Goal: Download file/media

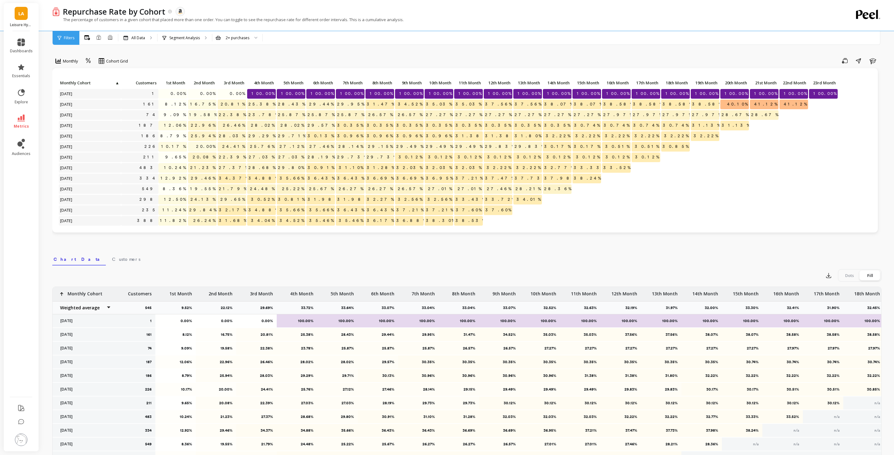
scroll to position [117, 0]
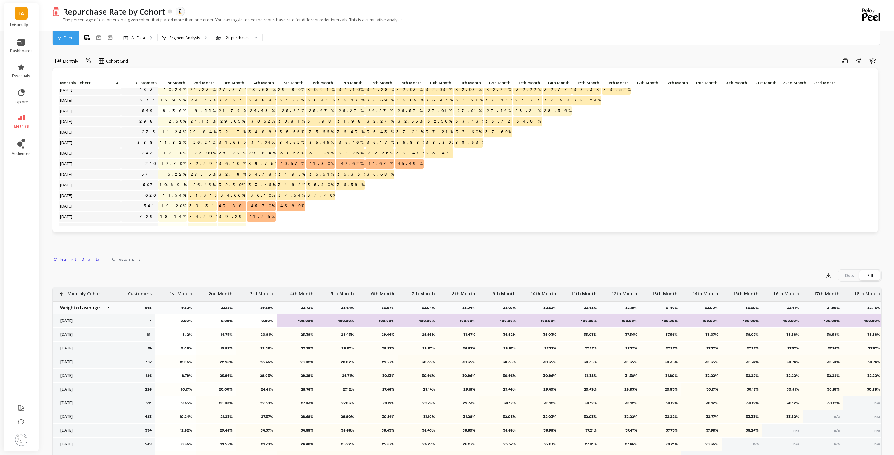
scroll to position [117, 0]
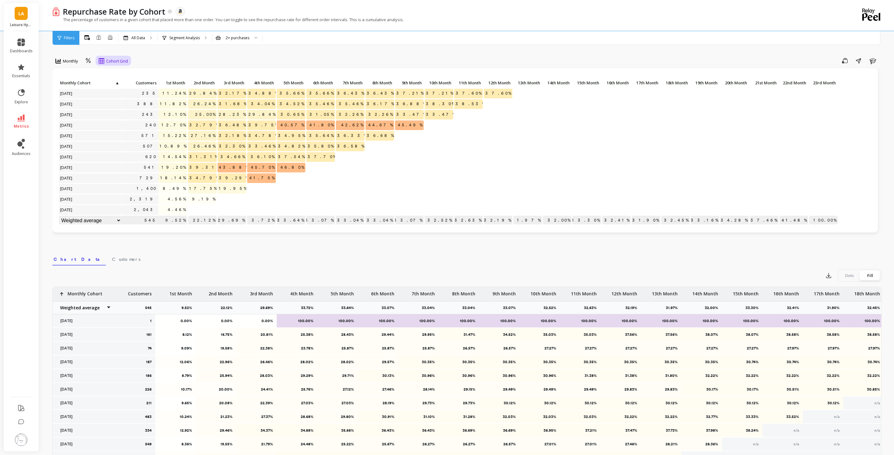
click at [118, 62] on span "Cohort Grid" at bounding box center [117, 61] width 22 height 6
click at [128, 85] on div "Cohort Line" at bounding box center [118, 87] width 35 height 6
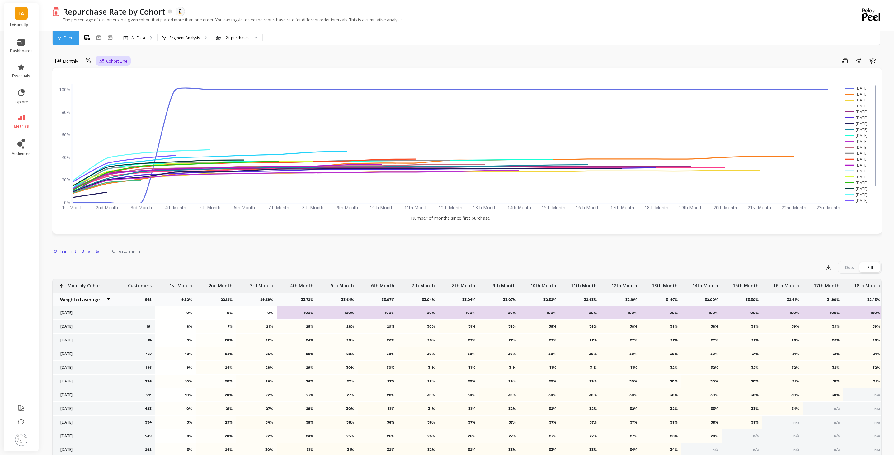
click at [113, 64] on div "Cohort Line" at bounding box center [113, 60] width 29 height 7
click at [119, 72] on div "Cohort Grid" at bounding box center [118, 75] width 35 height 6
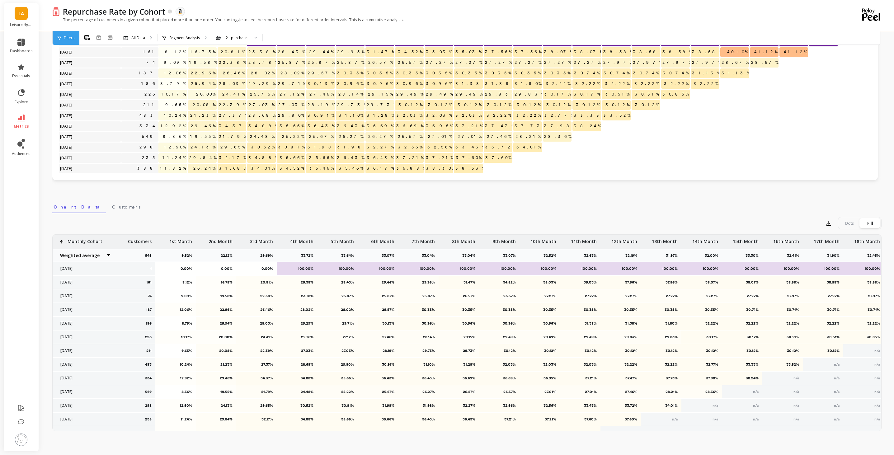
scroll to position [53, 0]
click at [852, 222] on div "Dots" at bounding box center [849, 223] width 21 height 10
click at [0, 0] on input "Dots Fill" at bounding box center [0, 0] width 0 height 0
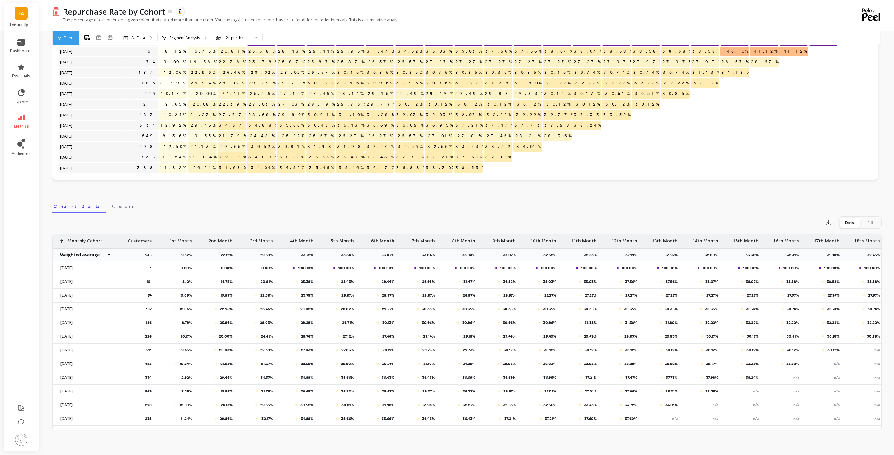
click at [870, 222] on div "Fill" at bounding box center [869, 223] width 21 height 10
click at [0, 0] on input "Dots Fill" at bounding box center [0, 0] width 0 height 0
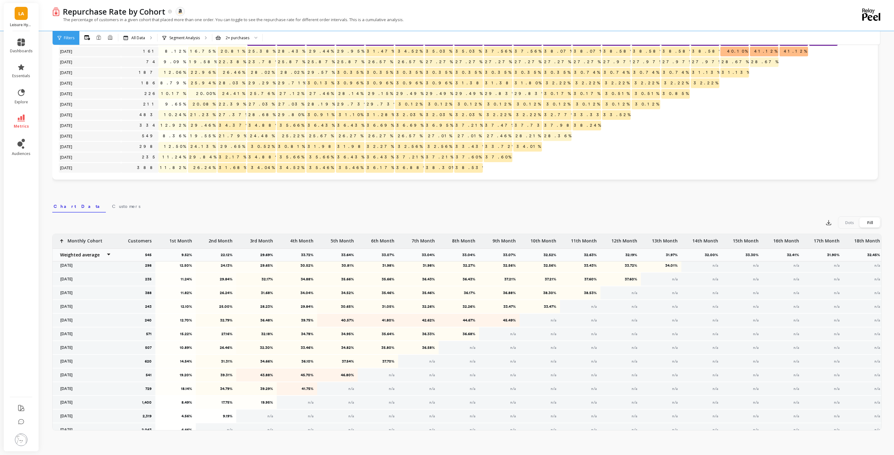
scroll to position [146, 0]
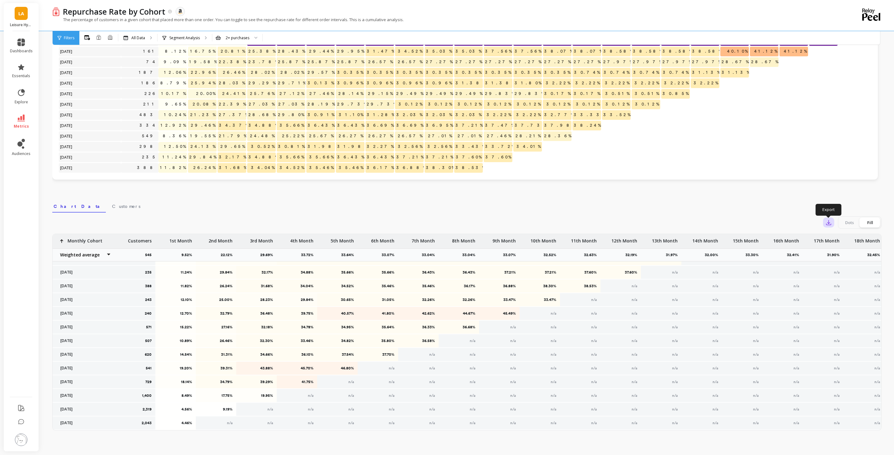
click at [825, 221] on button "button" at bounding box center [828, 223] width 11 height 10
click at [838, 239] on span "CSV" at bounding box center [840, 239] width 9 height 6
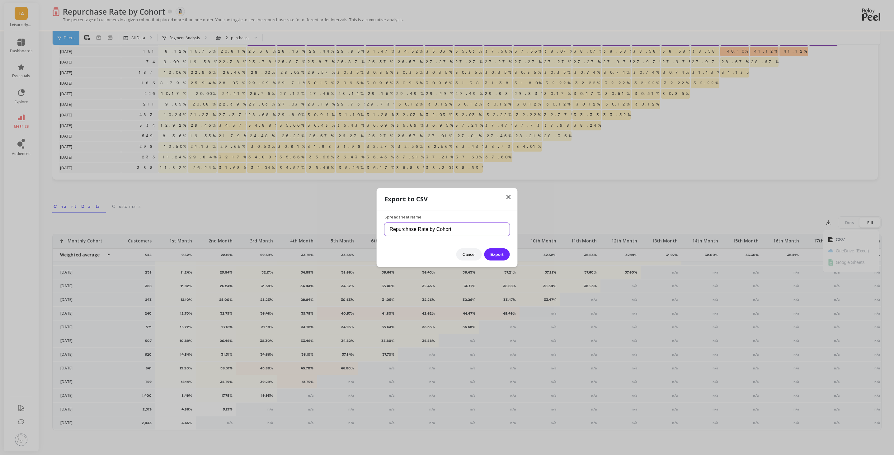
click at [393, 231] on input "Repurchase Rate by Cohort" at bounding box center [446, 229] width 125 height 13
click at [391, 232] on input "Repurchase Rate by Cohort" at bounding box center [446, 229] width 125 height 13
type input "Amazon Repurchase Rate by Cohort"
click at [502, 254] on button "Export" at bounding box center [497, 254] width 26 height 12
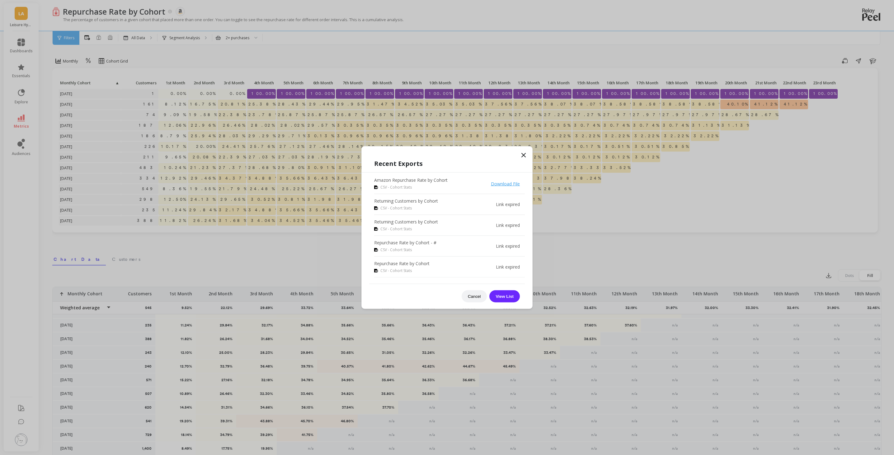
click at [525, 159] on span at bounding box center [523, 156] width 7 height 9
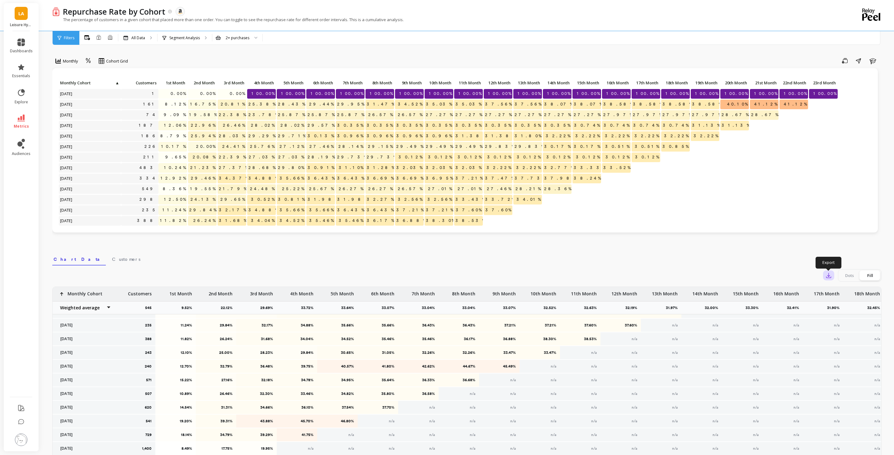
click at [827, 274] on icon "button" at bounding box center [828, 275] width 6 height 6
click at [784, 256] on nav "Chart Data Customers" at bounding box center [466, 258] width 829 height 14
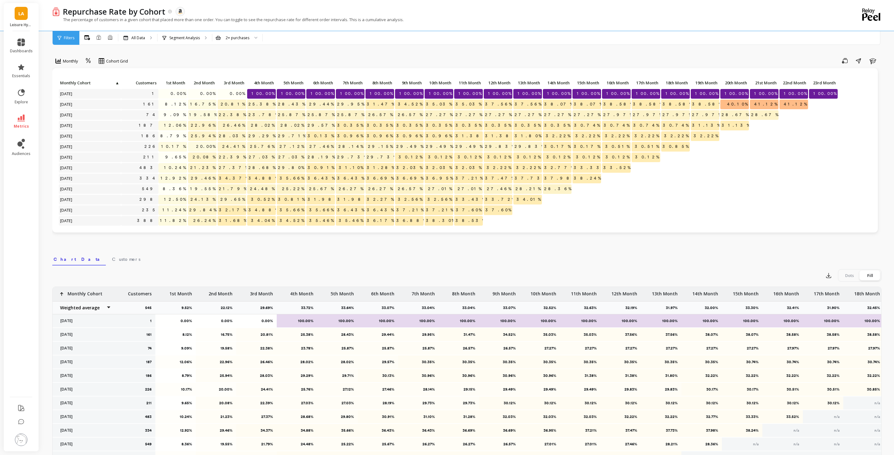
scroll to position [1, 0]
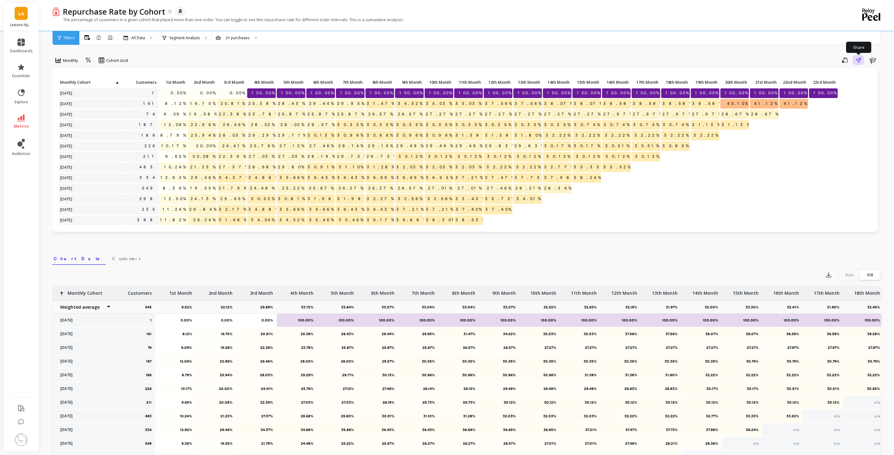
click at [859, 59] on icon "button" at bounding box center [857, 60] width 5 height 5
